Goal: Obtain resource: Download file/media

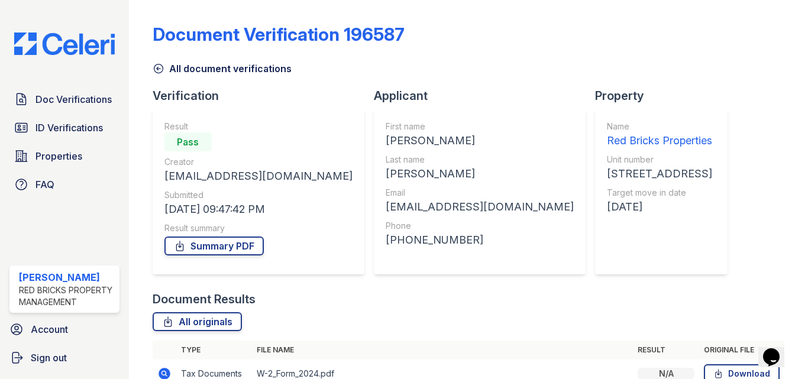
click at [155, 66] on icon at bounding box center [159, 69] width 12 height 12
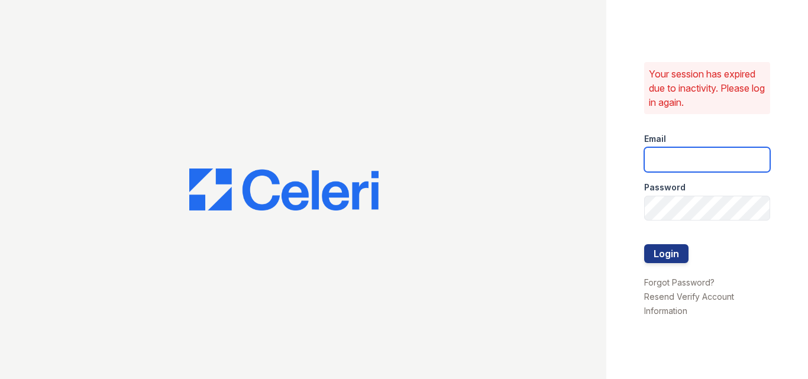
type input "raghukukunoor@gmail.com"
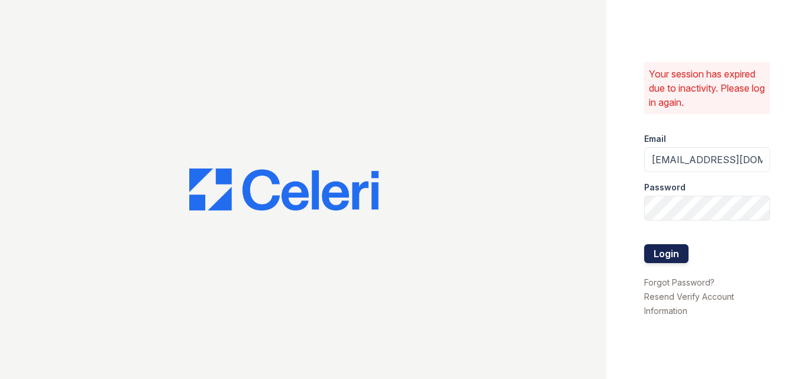
click at [650, 248] on button "Login" at bounding box center [666, 253] width 44 height 19
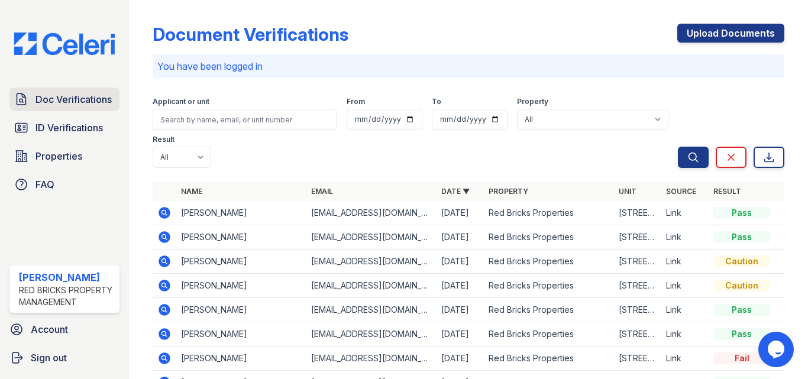
click at [84, 105] on span "Doc Verifications" at bounding box center [73, 99] width 76 height 14
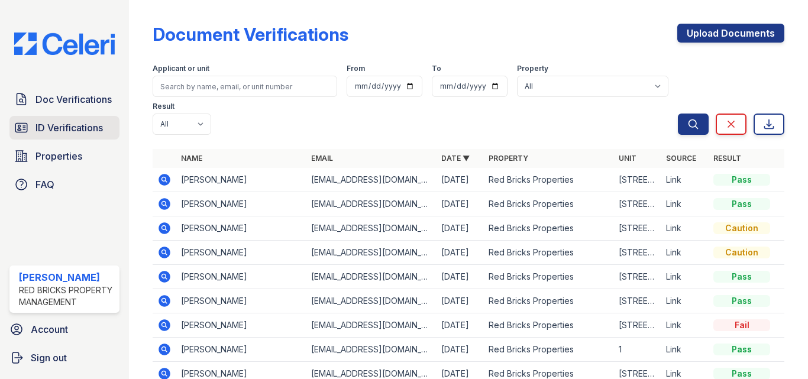
click at [79, 133] on span "ID Verifications" at bounding box center [68, 128] width 67 height 14
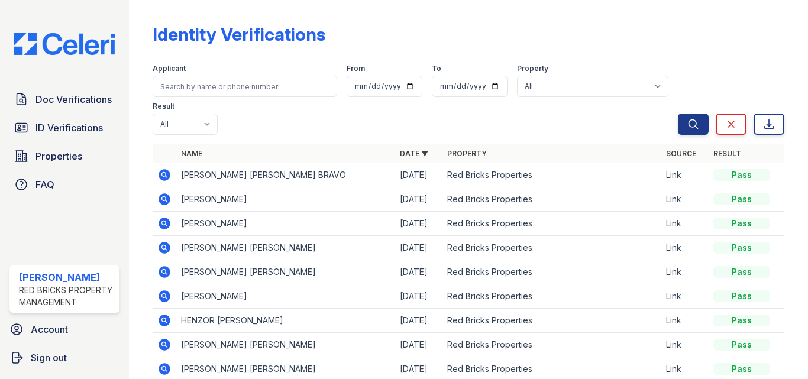
click at [163, 170] on icon at bounding box center [164, 175] width 12 height 12
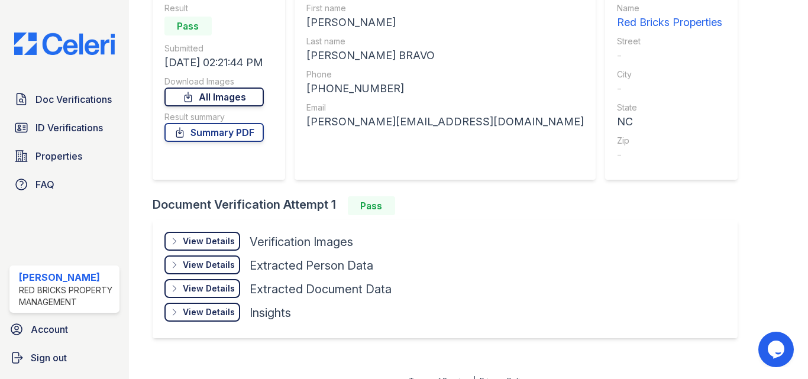
click at [215, 96] on link "All Images" at bounding box center [213, 97] width 99 height 19
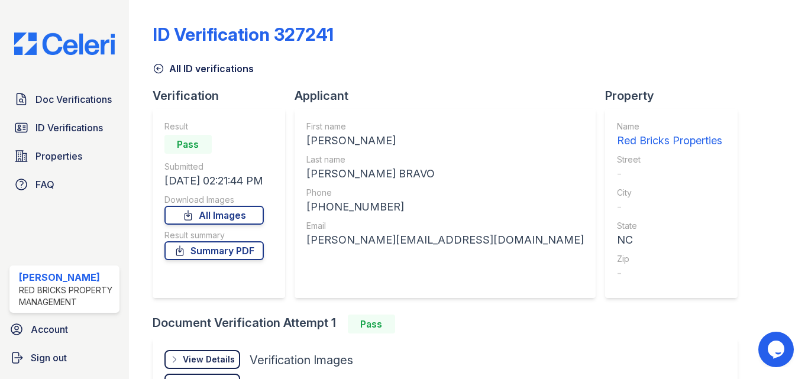
click at [156, 64] on icon at bounding box center [159, 69] width 12 height 12
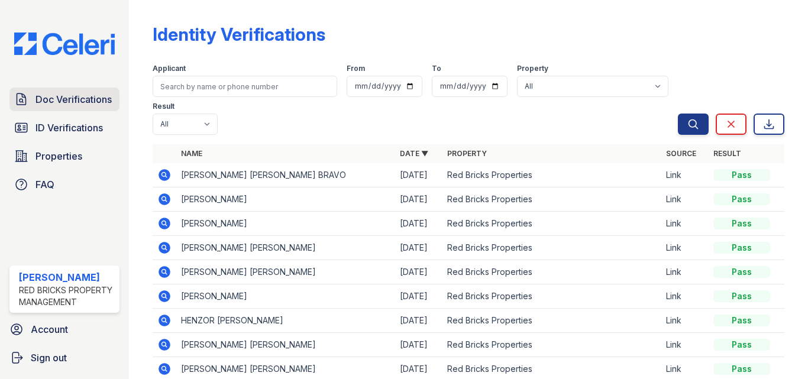
click at [72, 94] on span "Doc Verifications" at bounding box center [73, 99] width 76 height 14
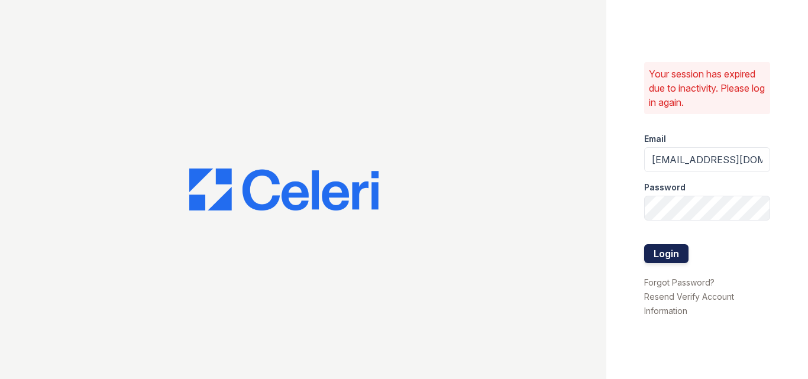
click at [657, 247] on button "Login" at bounding box center [666, 253] width 44 height 19
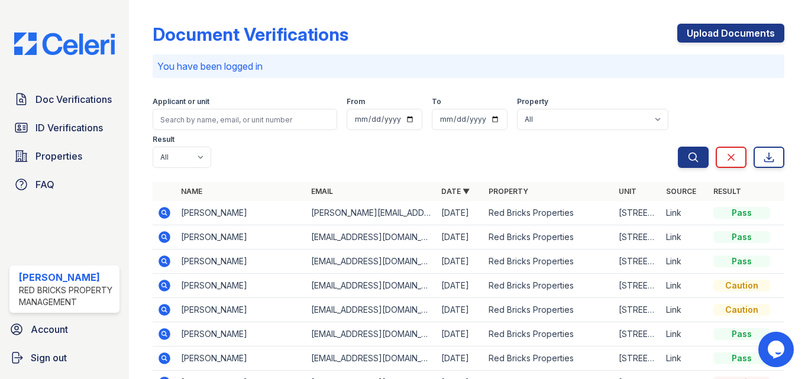
click at [162, 210] on icon at bounding box center [164, 213] width 14 height 14
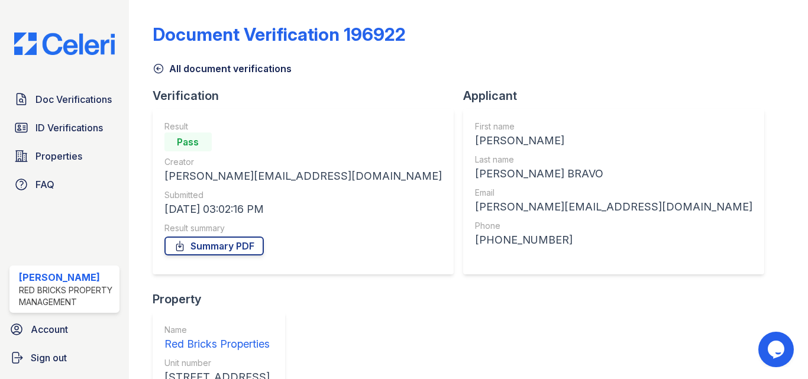
scroll to position [119, 0]
